Goal: Task Accomplishment & Management: Manage account settings

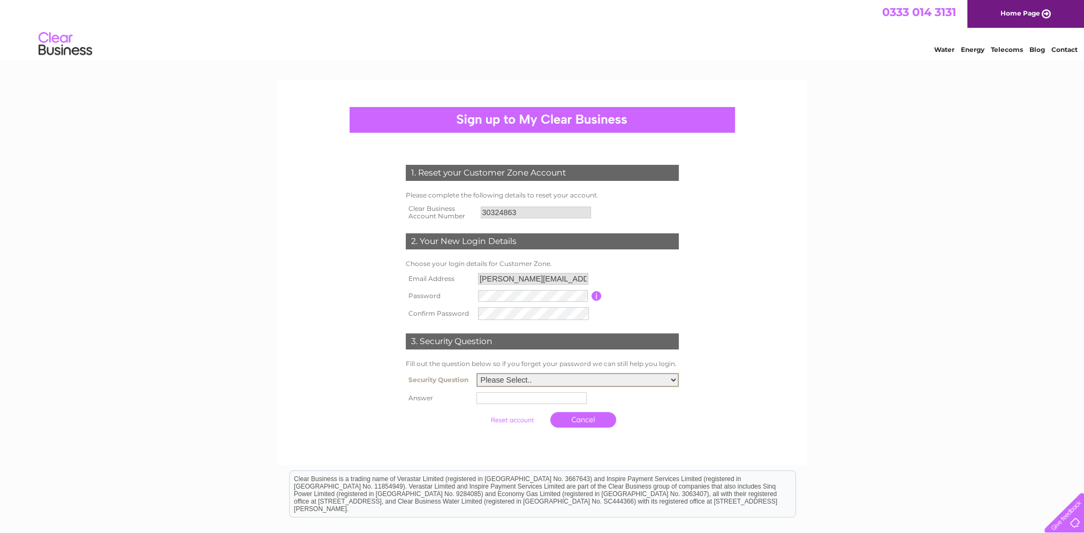
click at [550, 378] on select "Please Select.. In what town or city was your first job? In what town or city d…" at bounding box center [577, 380] width 202 height 14
select select "1"
click at [476, 372] on select "Please Select.. In what town or city was your first job? In what town or city d…" at bounding box center [577, 379] width 202 height 14
click at [504, 378] on input "text" at bounding box center [532, 396] width 111 height 13
type input "Palau"
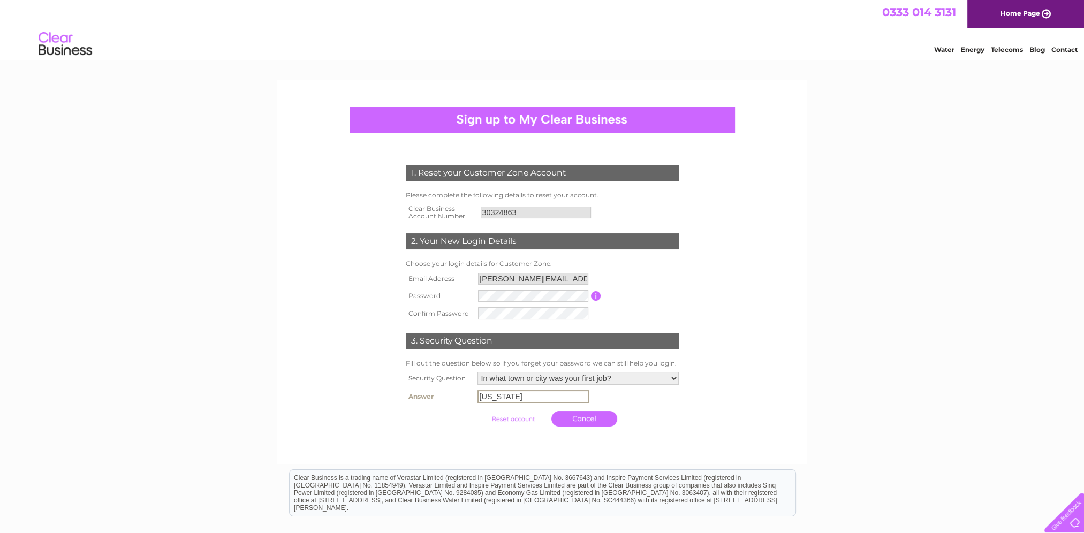
click at [575, 278] on input "ricardo.thomas@mango.com" at bounding box center [533, 279] width 110 height 12
click at [576, 278] on input "ricardo.thomas@mango.com" at bounding box center [533, 279] width 111 height 13
click at [512, 378] on input "submit" at bounding box center [513, 417] width 66 height 15
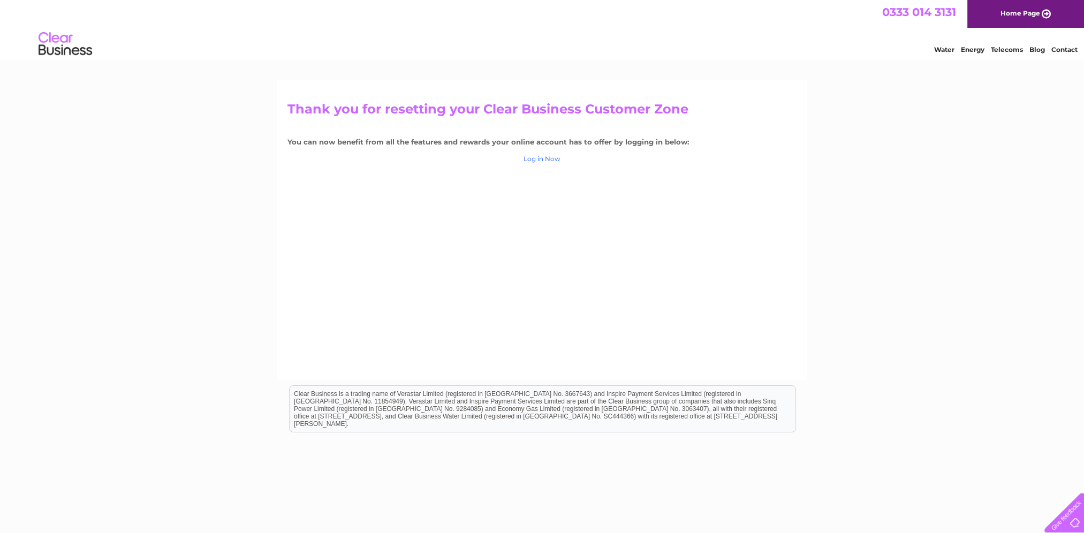
click at [546, 157] on link "Log in Now" at bounding box center [541, 159] width 37 height 8
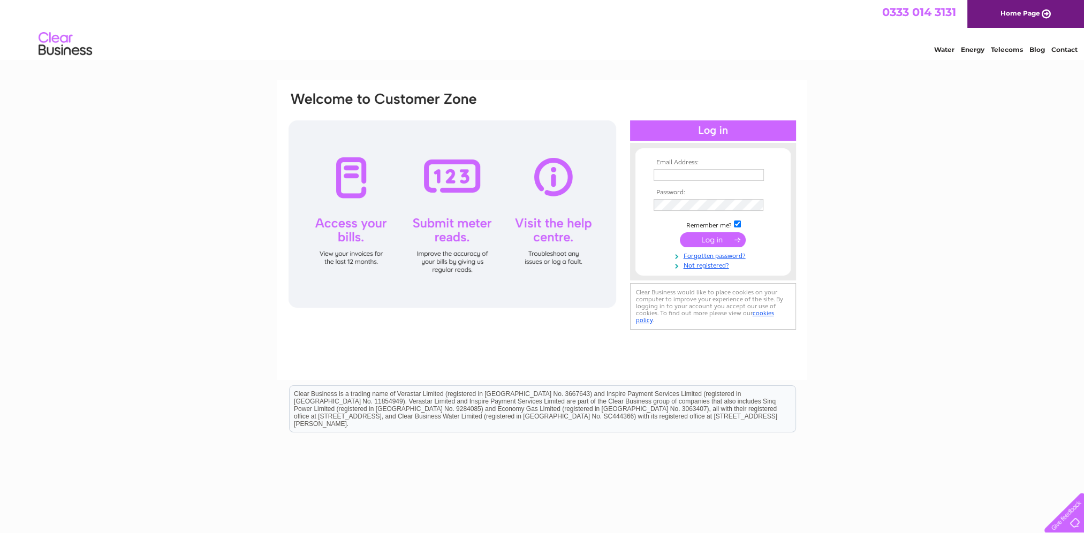
click at [690, 167] on td at bounding box center [713, 174] width 124 height 17
click at [683, 175] on input "text" at bounding box center [708, 175] width 110 height 12
type input "[PERSON_NAME][EMAIL_ADDRESS][PERSON_NAME][DOMAIN_NAME]"
click at [718, 242] on input "submit" at bounding box center [713, 240] width 66 height 15
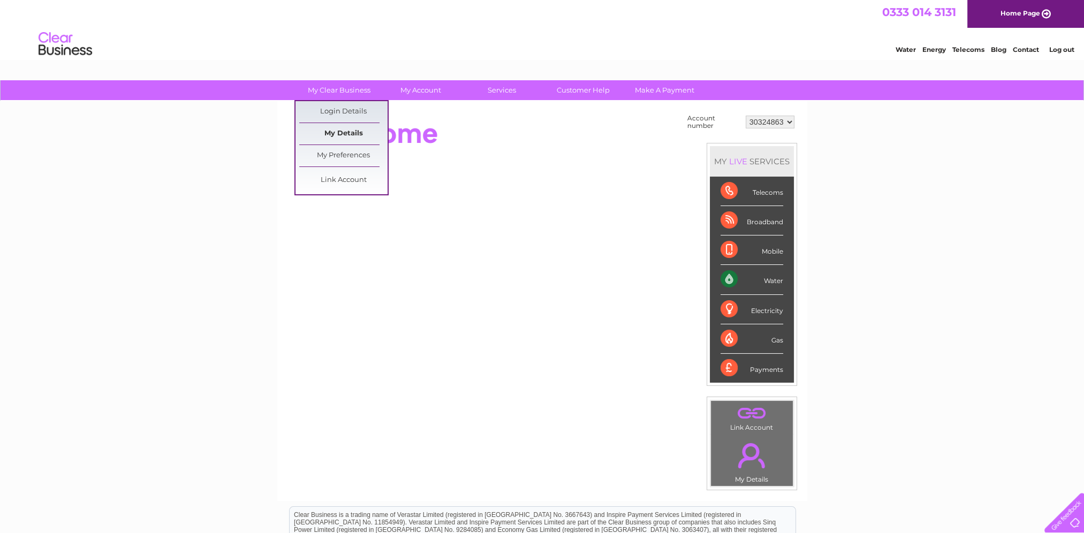
click at [349, 130] on link "My Details" at bounding box center [343, 133] width 88 height 21
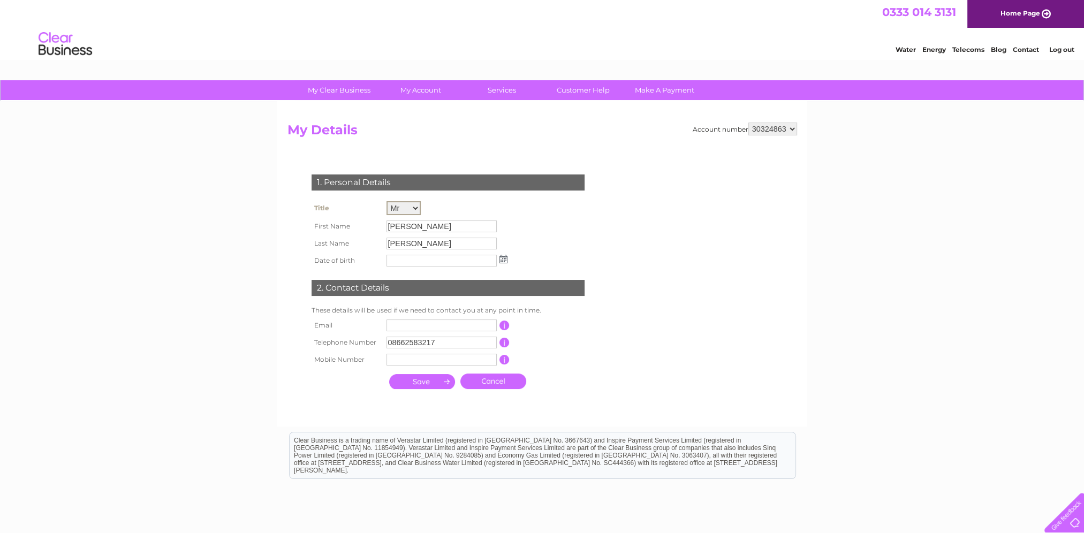
click at [414, 210] on select "Mr Mrs Ms Miss Dr Rev Prof Other" at bounding box center [403, 208] width 34 height 14
click at [386, 201] on select "Mr Mrs Ms Miss Dr Rev Prof Other" at bounding box center [403, 208] width 34 height 14
drag, startPoint x: 424, startPoint y: 225, endPoint x: 211, endPoint y: 177, distance: 217.7
click at [211, 177] on div "My Clear Business Login Details My Details My Preferences Link Account My Accou…" at bounding box center [542, 344] width 1084 height 529
click at [433, 226] on input "Richardo" at bounding box center [441, 225] width 111 height 13
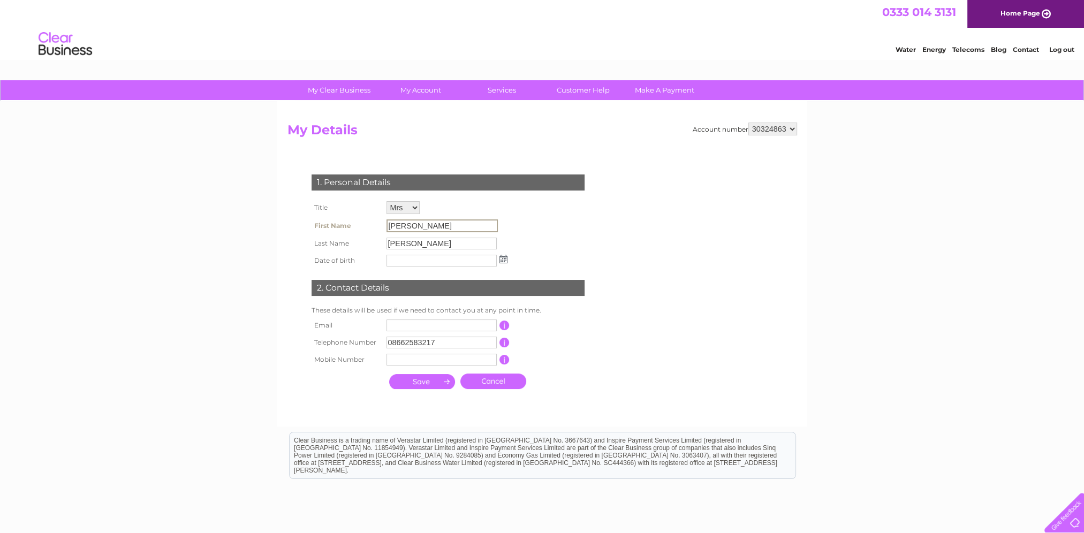
click at [435, 225] on input "Richardo" at bounding box center [441, 225] width 111 height 13
drag, startPoint x: 352, startPoint y: 215, endPoint x: 289, endPoint y: 211, distance: 62.7
click at [289, 211] on div "1. Personal Details Title Mr Mrs Ms Miss Dr Rev Prof Other First Name Richardo …" at bounding box center [449, 279] width 325 height 231
click at [442, 223] on input "Richardo" at bounding box center [441, 225] width 111 height 13
click at [442, 225] on input "Richardo" at bounding box center [441, 225] width 111 height 13
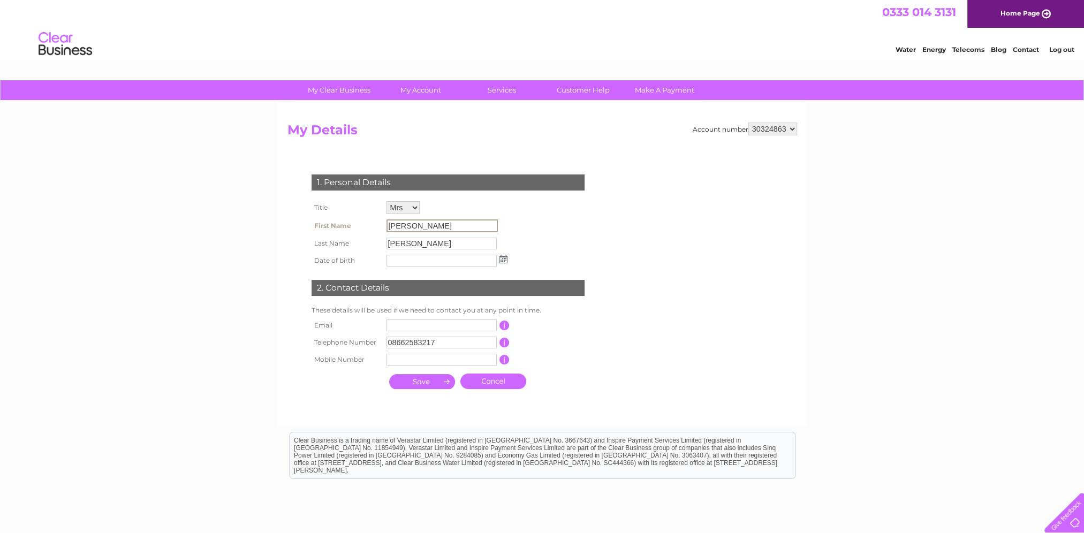
click at [428, 227] on input "Richardo" at bounding box center [441, 225] width 111 height 13
click at [415, 203] on select "Mr Mrs Ms Miss Dr Rev Prof Other" at bounding box center [402, 207] width 33 height 13
select select "Mr"
click at [386, 201] on select "Mr Mrs Ms Miss Dr Rev Prof Other" at bounding box center [403, 208] width 34 height 14
click at [537, 234] on div "1. Personal Details Title Mr Mrs Ms Miss Dr Rev Prof Other First Name Richardo …" at bounding box center [449, 279] width 325 height 230
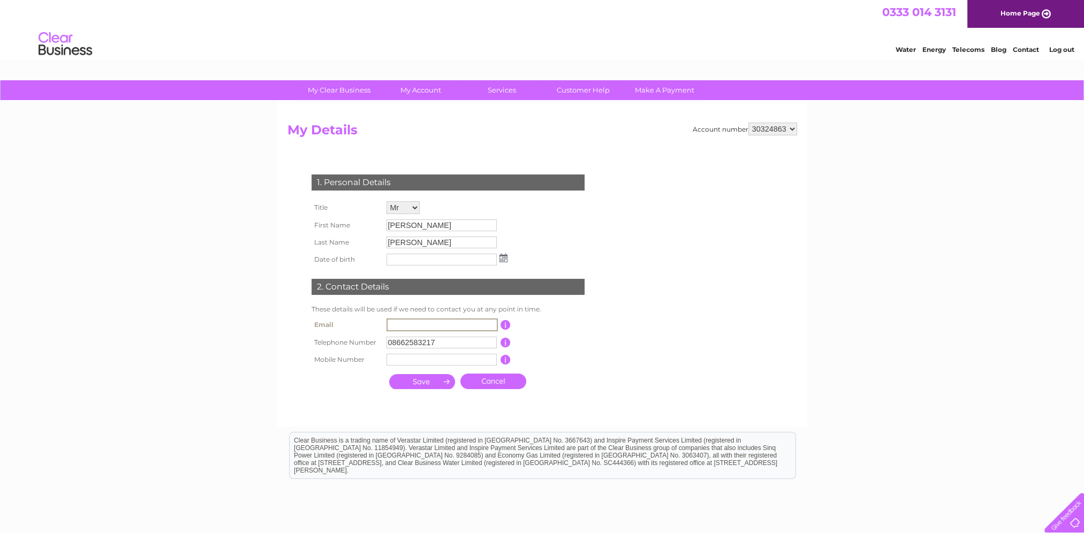
click at [418, 322] on input "text" at bounding box center [441, 324] width 111 height 13
type input "licencias@mango.com"
click at [424, 382] on input "submit" at bounding box center [422, 380] width 66 height 15
click at [418, 380] on input "submit" at bounding box center [422, 381] width 66 height 15
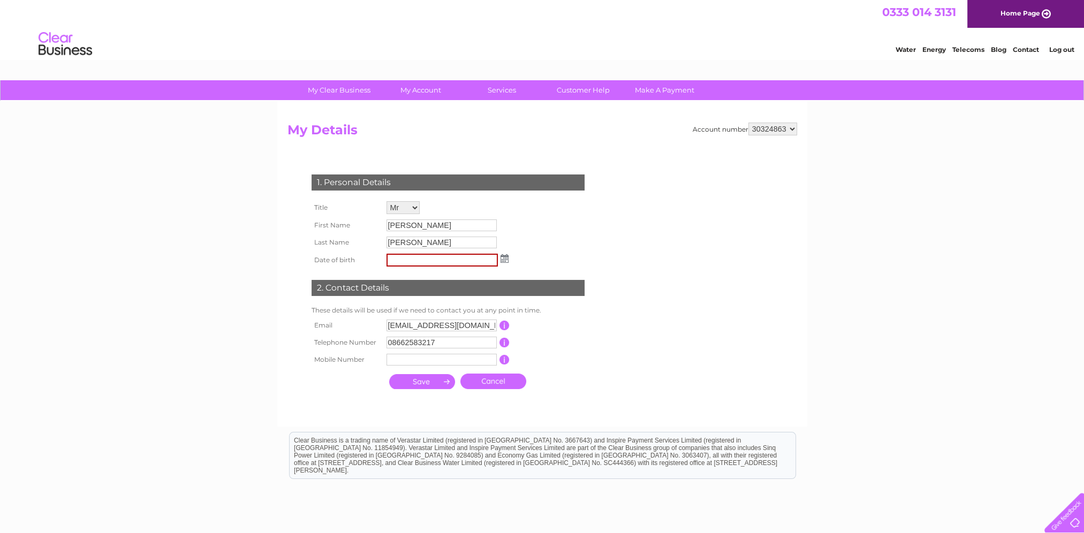
click at [420, 384] on input "submit" at bounding box center [422, 381] width 66 height 15
click at [504, 255] on img at bounding box center [504, 258] width 8 height 9
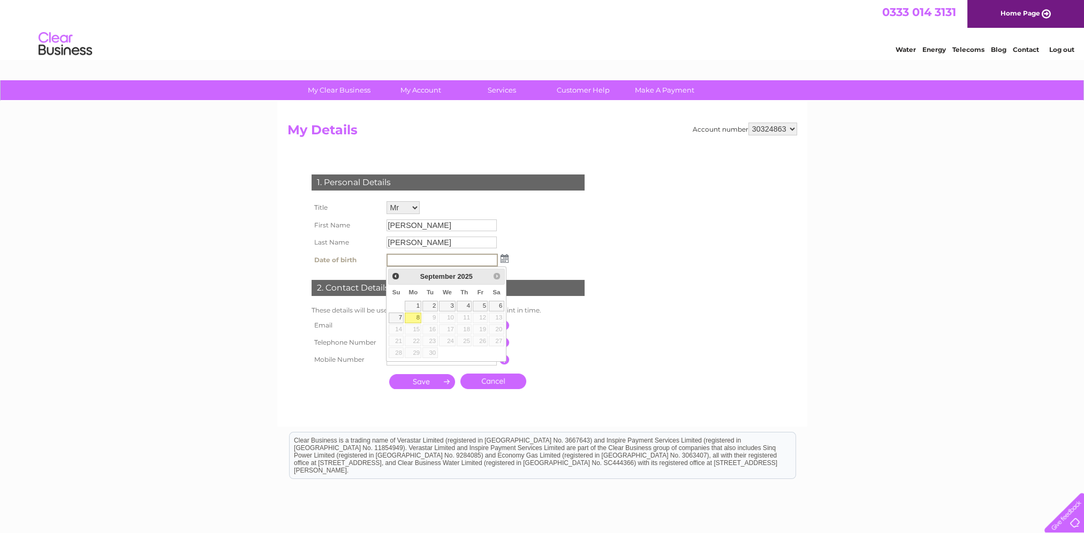
click at [467, 259] on input "text" at bounding box center [441, 260] width 111 height 13
click at [394, 275] on span "Prev" at bounding box center [395, 276] width 9 height 9
click at [395, 275] on span "Prev" at bounding box center [395, 276] width 9 height 9
click at [458, 276] on span "2025" at bounding box center [453, 276] width 15 height 8
click at [466, 276] on div "July 2025" at bounding box center [446, 276] width 84 height 12
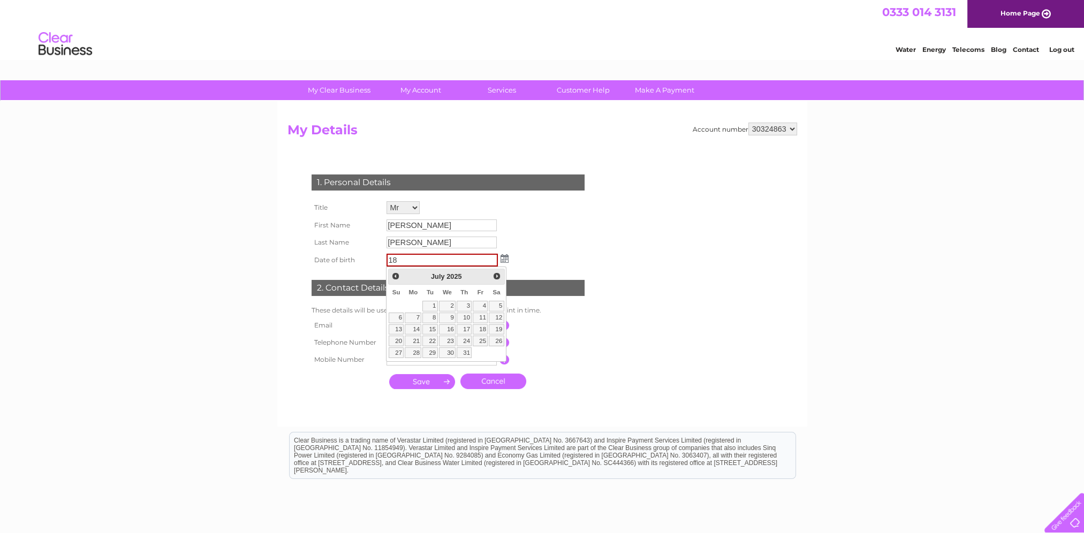
drag, startPoint x: 465, startPoint y: 273, endPoint x: 456, endPoint y: 273, distance: 9.1
click at [456, 273] on div "July 2025" at bounding box center [446, 276] width 84 height 12
drag, startPoint x: 456, startPoint y: 273, endPoint x: 431, endPoint y: 276, distance: 24.8
click at [431, 276] on span "July" at bounding box center [438, 276] width 14 height 8
click at [407, 262] on input "18" at bounding box center [441, 260] width 111 height 13
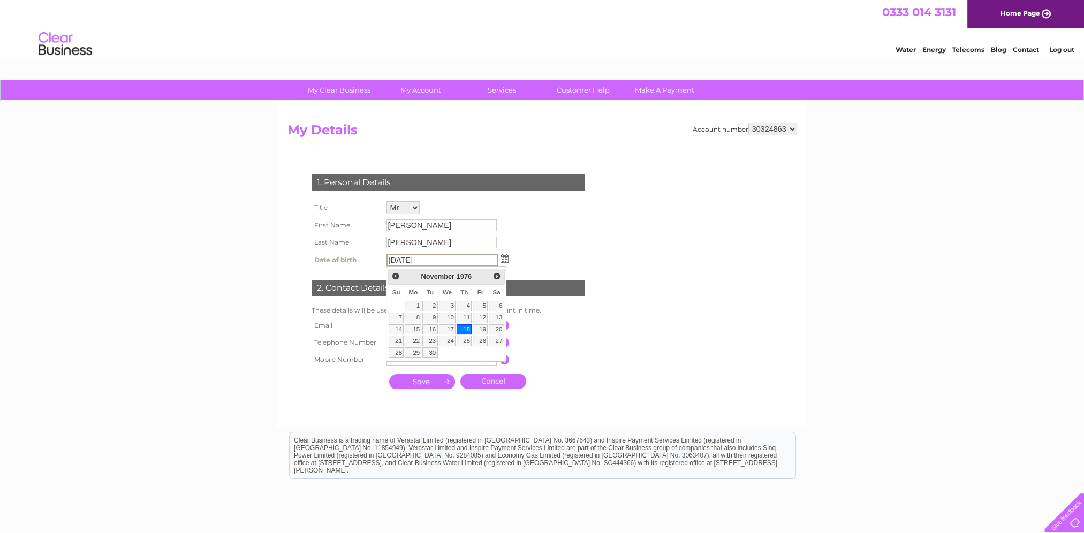
type input "18/11/1976"
click at [570, 254] on div "1. Personal Details Title Mr Mrs Ms Miss Dr Rev Prof Other First Name Richardo …" at bounding box center [449, 279] width 325 height 231
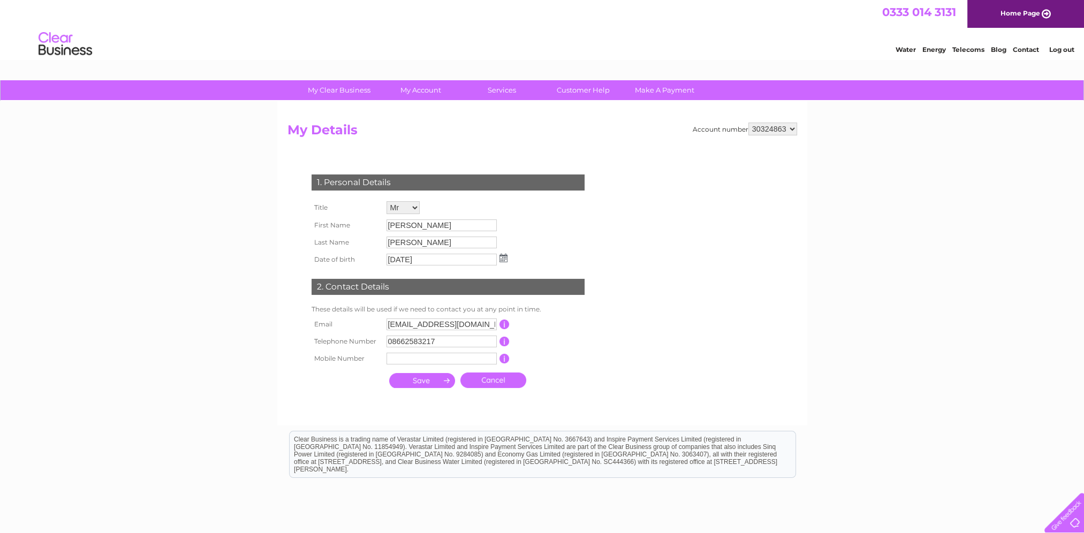
click at [427, 382] on input "submit" at bounding box center [422, 380] width 66 height 15
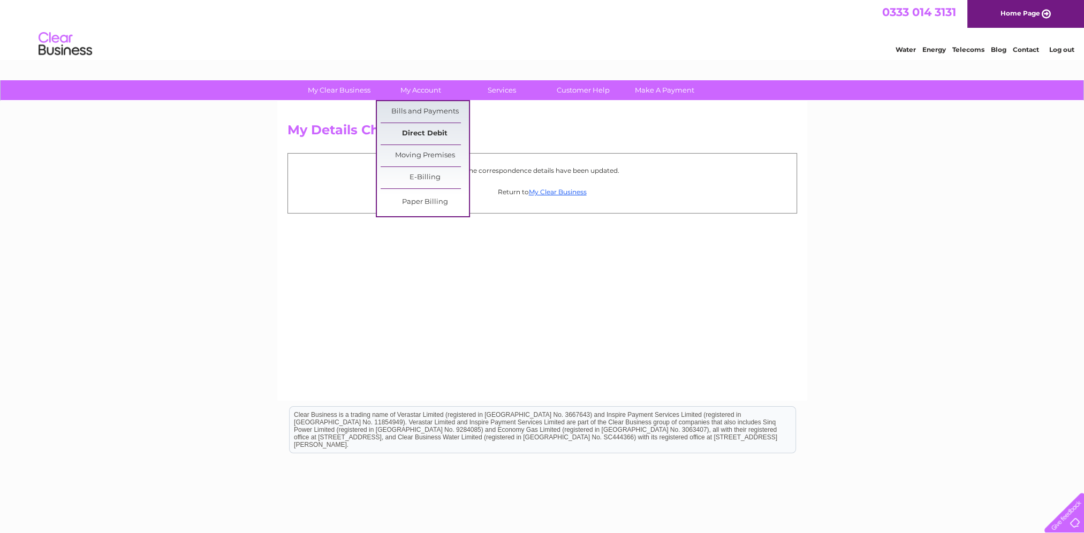
click at [418, 130] on link "Direct Debit" at bounding box center [424, 133] width 88 height 21
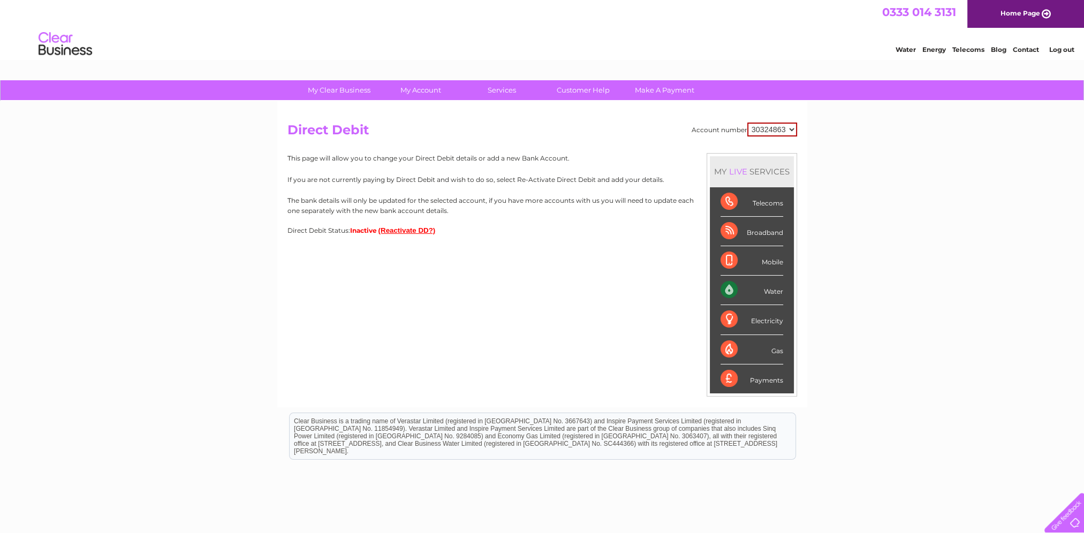
click at [421, 227] on button "(Reactivate DD?)" at bounding box center [406, 230] width 57 height 8
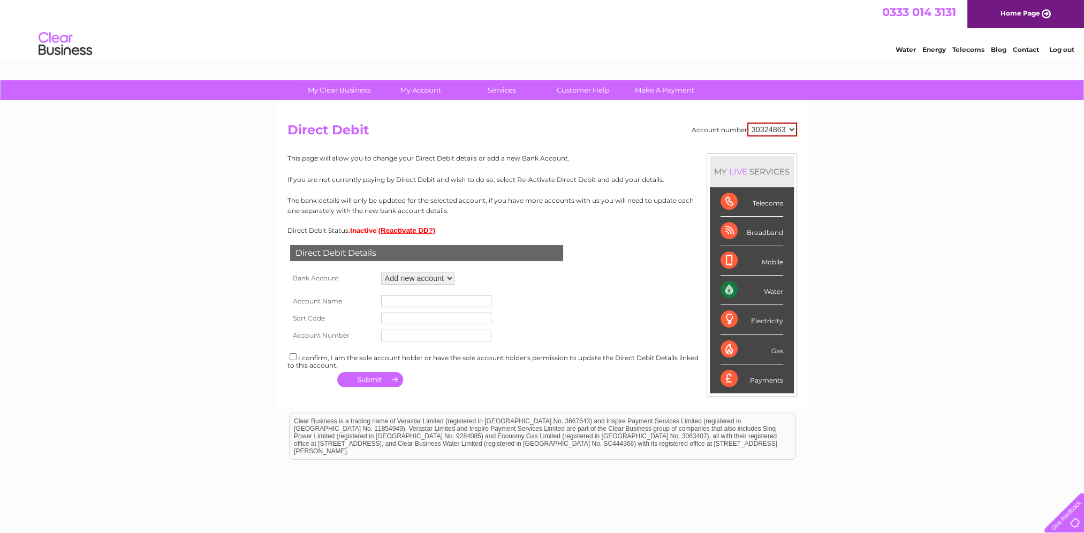
click at [403, 278] on select "Add new account" at bounding box center [417, 278] width 73 height 13
click at [393, 299] on input "text" at bounding box center [436, 301] width 110 height 12
paste input "MNG MANGO UK Ltd"
type input "MNG MANGO UK Ltd"
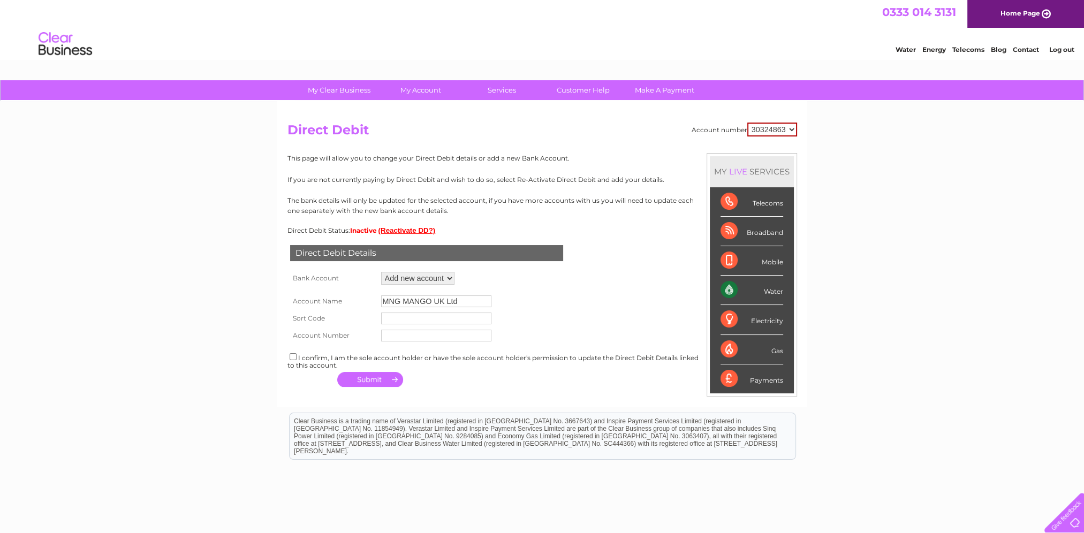
click at [395, 323] on input "text" at bounding box center [436, 319] width 110 height 12
type input "609242"
click at [418, 334] on input "text" at bounding box center [436, 336] width 110 height 12
click at [414, 334] on input "text" at bounding box center [436, 336] width 110 height 12
type input "0076973990"
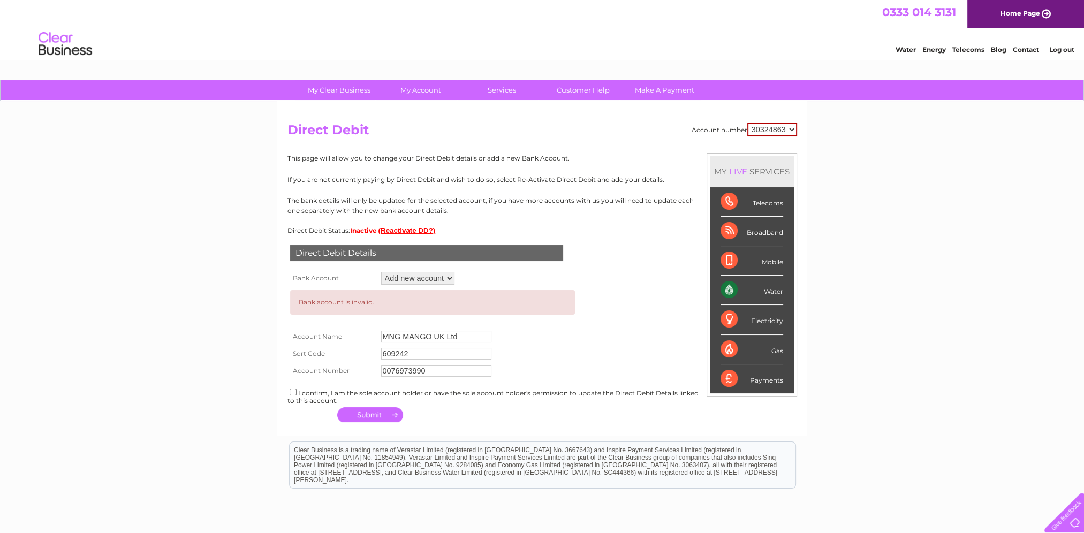
click at [290, 393] on input "checkbox" at bounding box center [293, 392] width 7 height 7
checkbox input "true"
click at [389, 353] on input "609242" at bounding box center [436, 354] width 110 height 12
type input "60-92-42"
drag, startPoint x: 390, startPoint y: 370, endPoint x: 368, endPoint y: 369, distance: 21.5
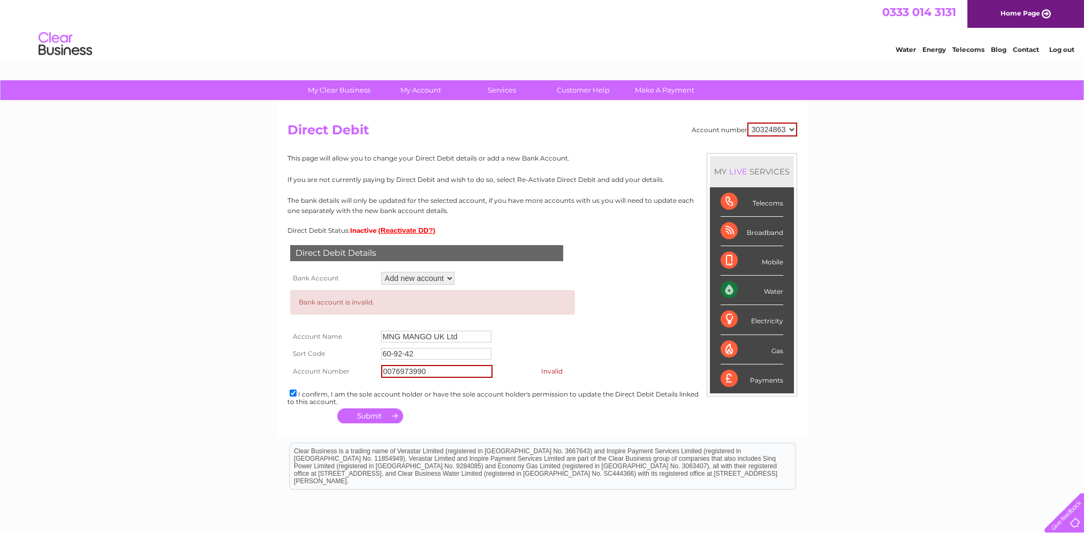
click at [368, 369] on tr "Account Number 0076973990 Invalid" at bounding box center [432, 371] width 290 height 18
type input "76973990"
click at [372, 414] on button "button" at bounding box center [370, 414] width 66 height 15
click at [392, 353] on input "60-92-42" at bounding box center [436, 354] width 110 height 12
type input "609242"
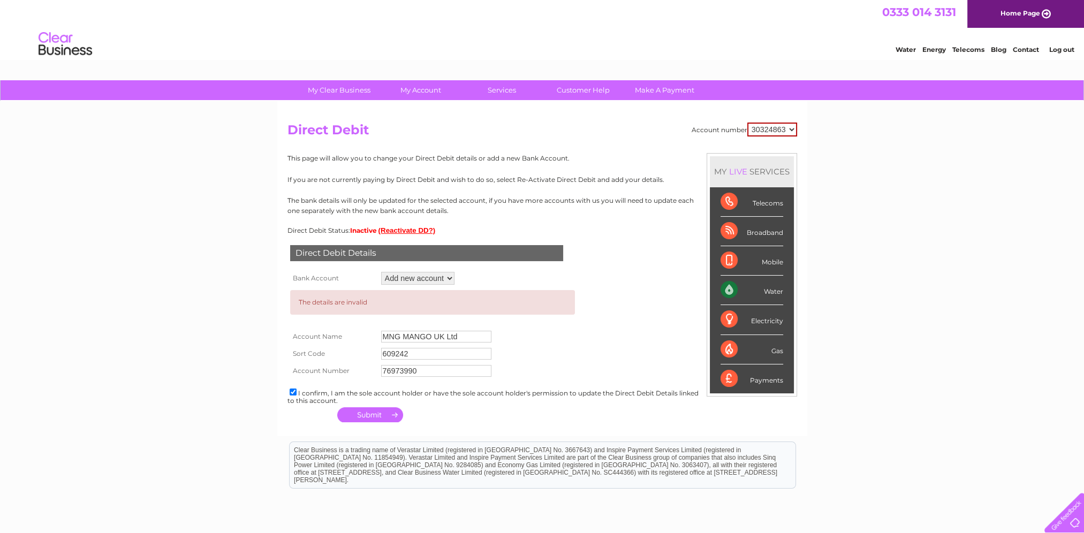
click at [377, 415] on button "button" at bounding box center [370, 414] width 66 height 15
click at [777, 126] on select "30324863" at bounding box center [772, 130] width 50 height 14
drag, startPoint x: 425, startPoint y: 370, endPoint x: 379, endPoint y: 375, distance: 46.2
click at [379, 375] on td "76973990" at bounding box center [473, 370] width 191 height 17
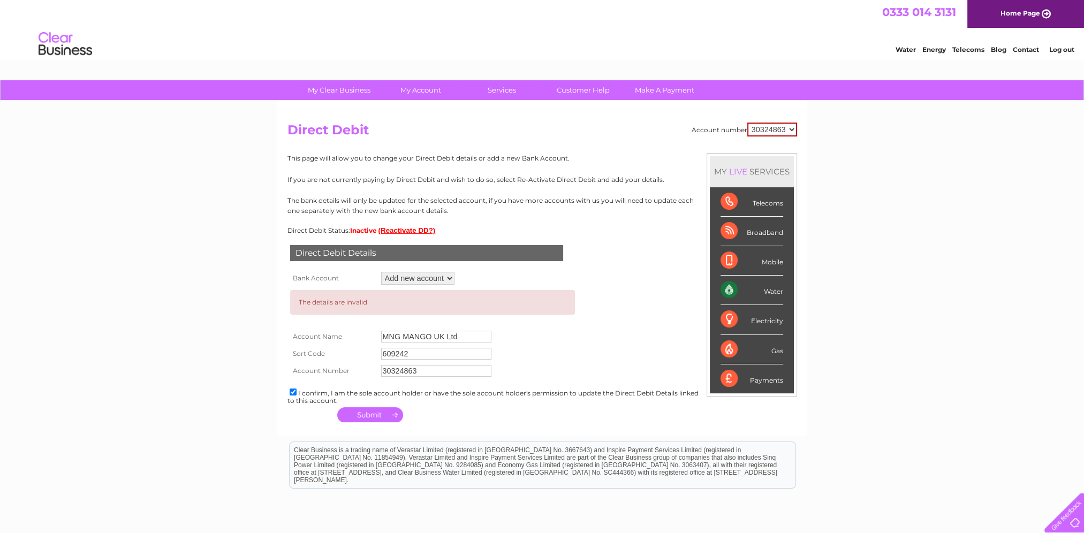
type input "30324863"
click at [390, 410] on button "button" at bounding box center [370, 414] width 66 height 15
drag, startPoint x: 419, startPoint y: 374, endPoint x: 325, endPoint y: 377, distance: 93.7
click at [325, 377] on tr "Account Number 30324863" at bounding box center [432, 370] width 290 height 17
paste input "CHASGB2L"
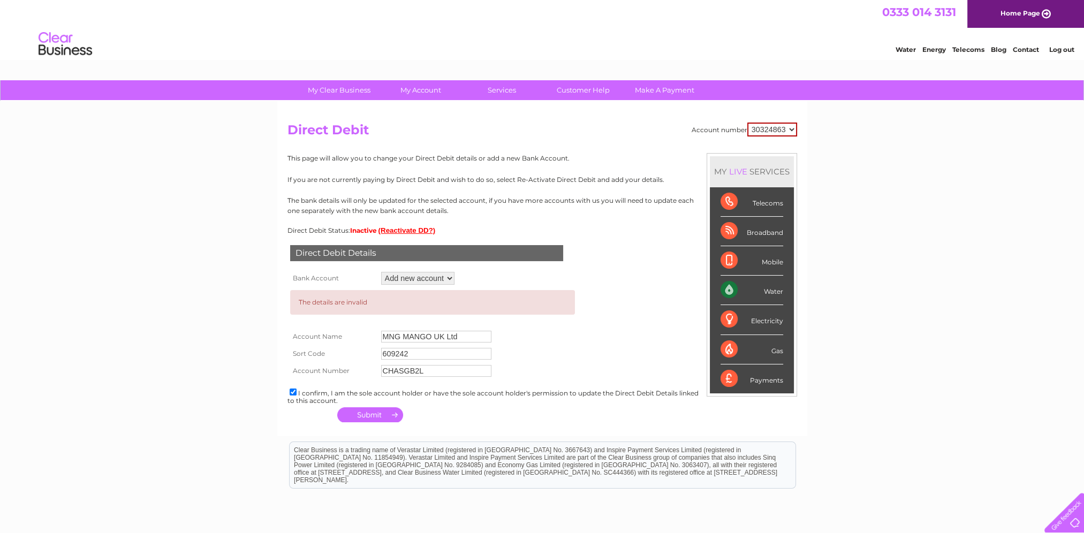
type input "CHASGB2L"
click at [368, 420] on button "button" at bounding box center [370, 414] width 66 height 15
drag, startPoint x: 432, startPoint y: 373, endPoint x: 277, endPoint y: 356, distance: 155.5
click at [277, 356] on div "Account number 30324863 Direct Debit MY LIVE SERVICES Telecoms Broadband Mobile…" at bounding box center [542, 269] width 530 height 336
paste input "76973990"
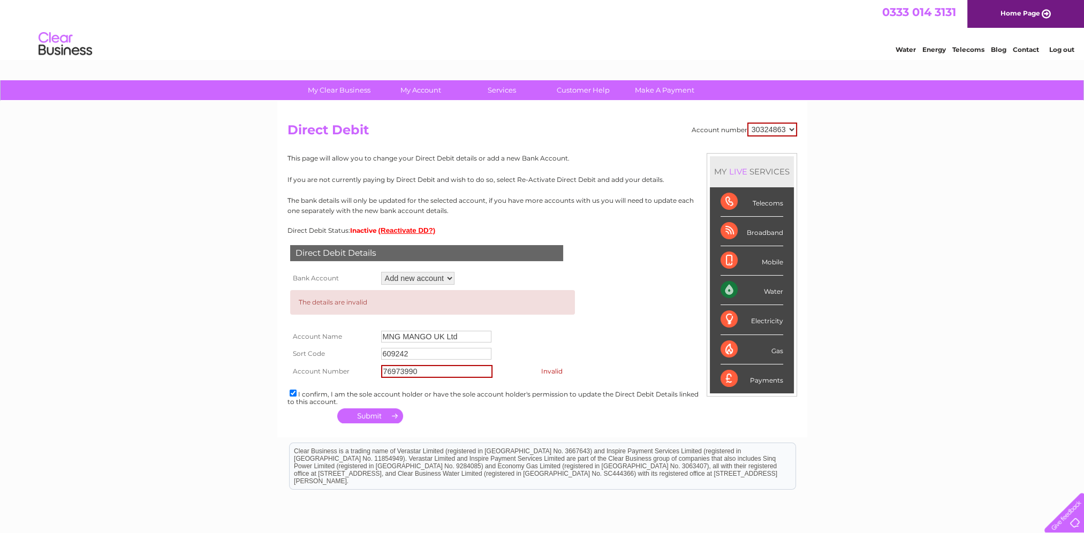
type input "76973990"
click at [379, 412] on button "button" at bounding box center [370, 415] width 66 height 15
click at [391, 355] on input "609242" at bounding box center [436, 354] width 110 height 12
click at [797, 132] on div "Account number 30324863 Direct Debit MY LIVE SERVICES Telecoms Broadband Mobile…" at bounding box center [542, 268] width 530 height 335
click at [791, 131] on select "30324863" at bounding box center [772, 130] width 50 height 14
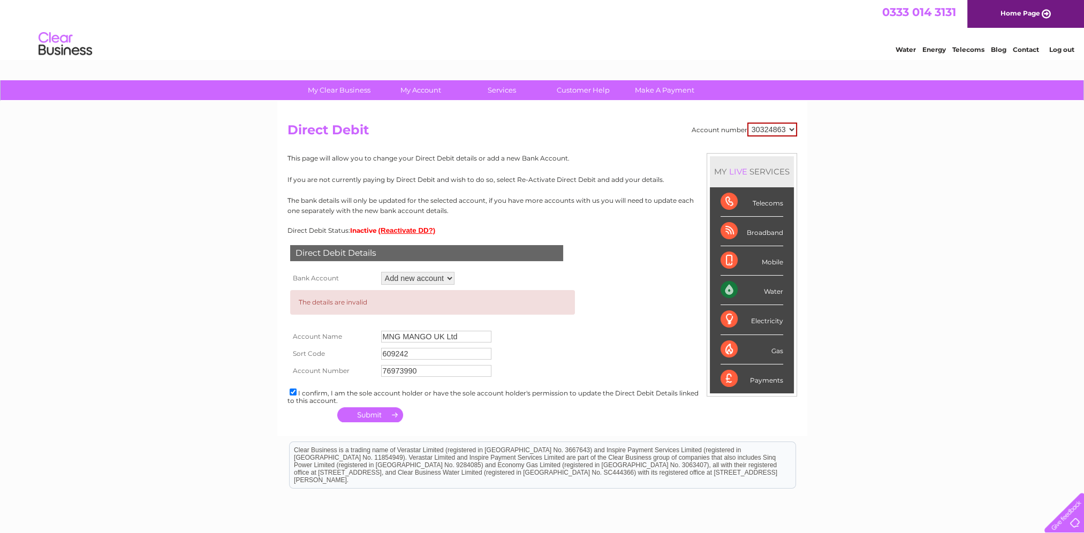
click at [747, 123] on select "30324863" at bounding box center [772, 130] width 50 height 14
click at [389, 354] on input "609242" at bounding box center [436, 354] width 110 height 12
click at [400, 353] on input "60-9242" at bounding box center [436, 354] width 110 height 12
type input "60-92-42"
click at [376, 415] on button "button" at bounding box center [370, 414] width 66 height 15
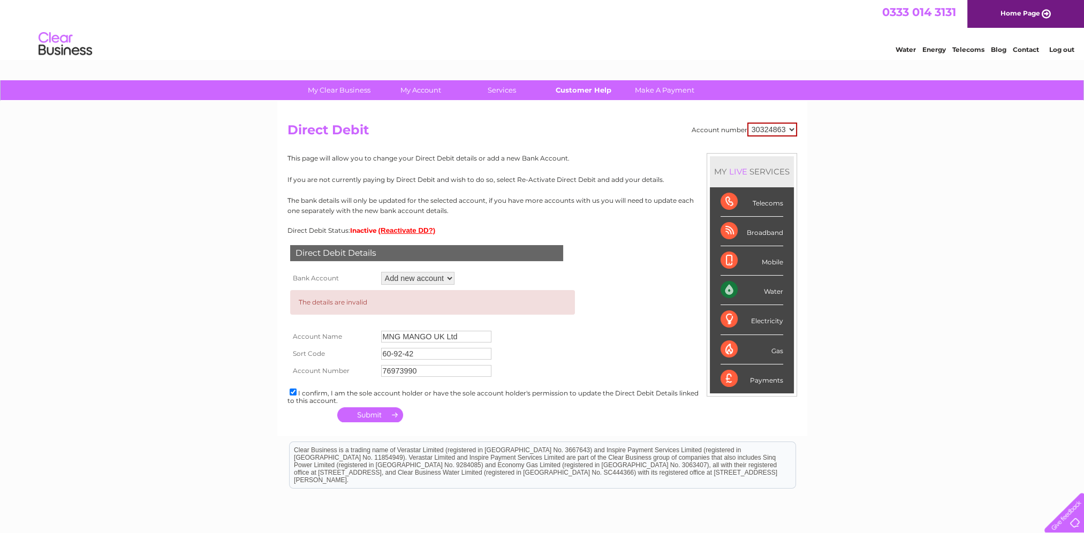
click at [583, 91] on link "Customer Help" at bounding box center [583, 90] width 88 height 20
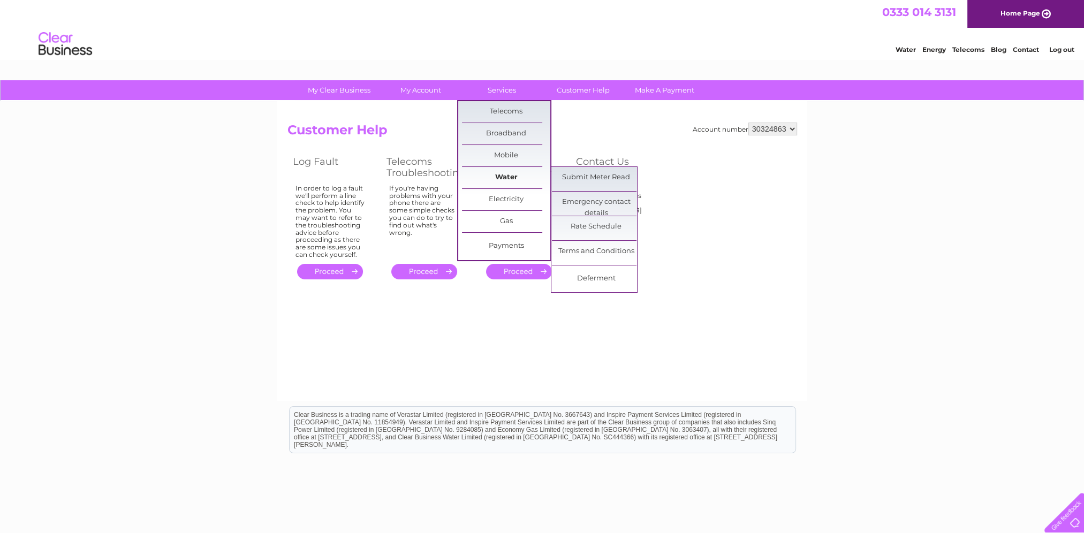
click at [503, 171] on link "Water" at bounding box center [506, 177] width 88 height 21
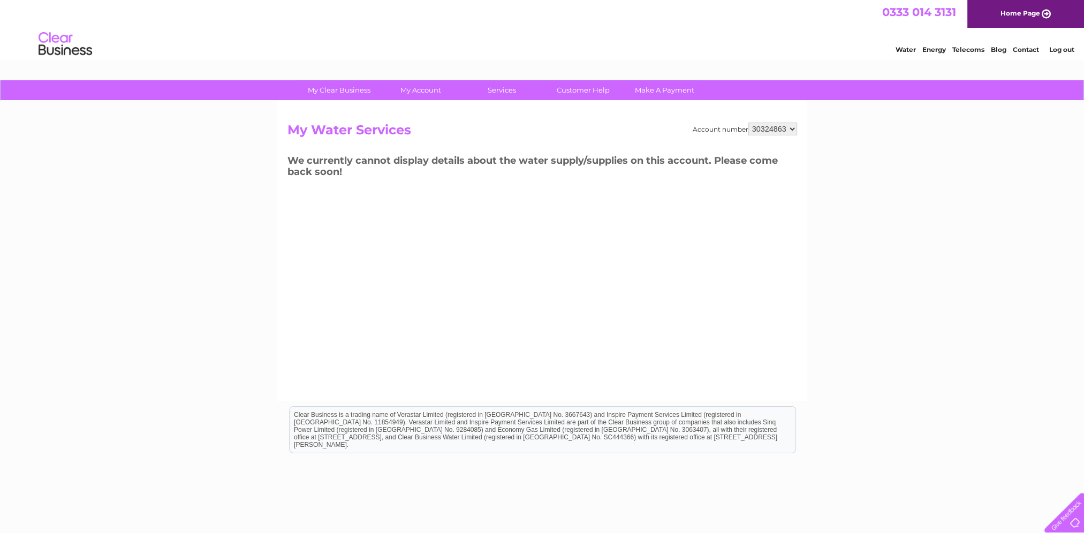
click at [1026, 13] on link "Home Page" at bounding box center [1025, 14] width 117 height 28
